Goal: Transaction & Acquisition: Purchase product/service

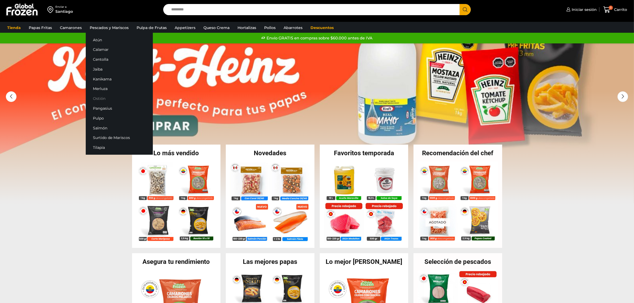
click at [102, 96] on link "Ostión" at bounding box center [119, 99] width 67 height 10
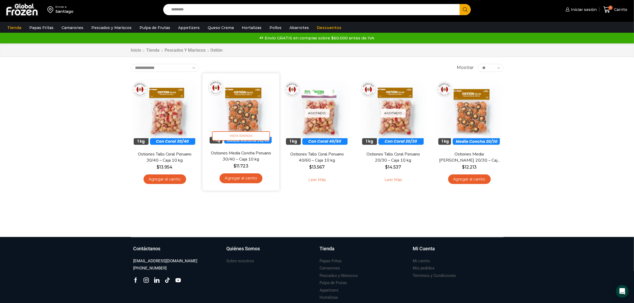
click at [240, 111] on img at bounding box center [241, 111] width 69 height 69
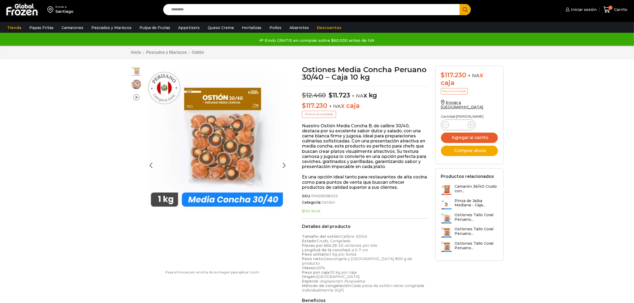
click at [138, 98] on span at bounding box center [136, 96] width 6 height 7
